Goal: Check status: Check status

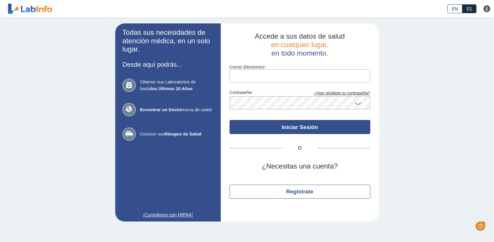
type input "[PERSON_NAME][EMAIL_ADDRESS][DOMAIN_NAME]"
click at [272, 132] on button "Iniciar Sesión" at bounding box center [299, 127] width 141 height 14
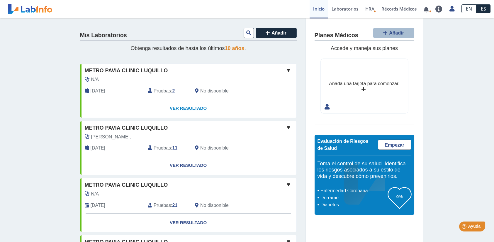
click at [187, 110] on link "Ver Resultado" at bounding box center [188, 108] width 216 height 18
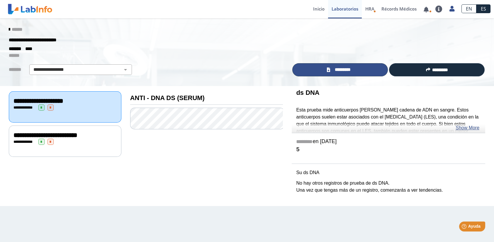
click at [316, 72] on link "*********" at bounding box center [340, 69] width 96 height 13
